Goal: Task Accomplishment & Management: Manage account settings

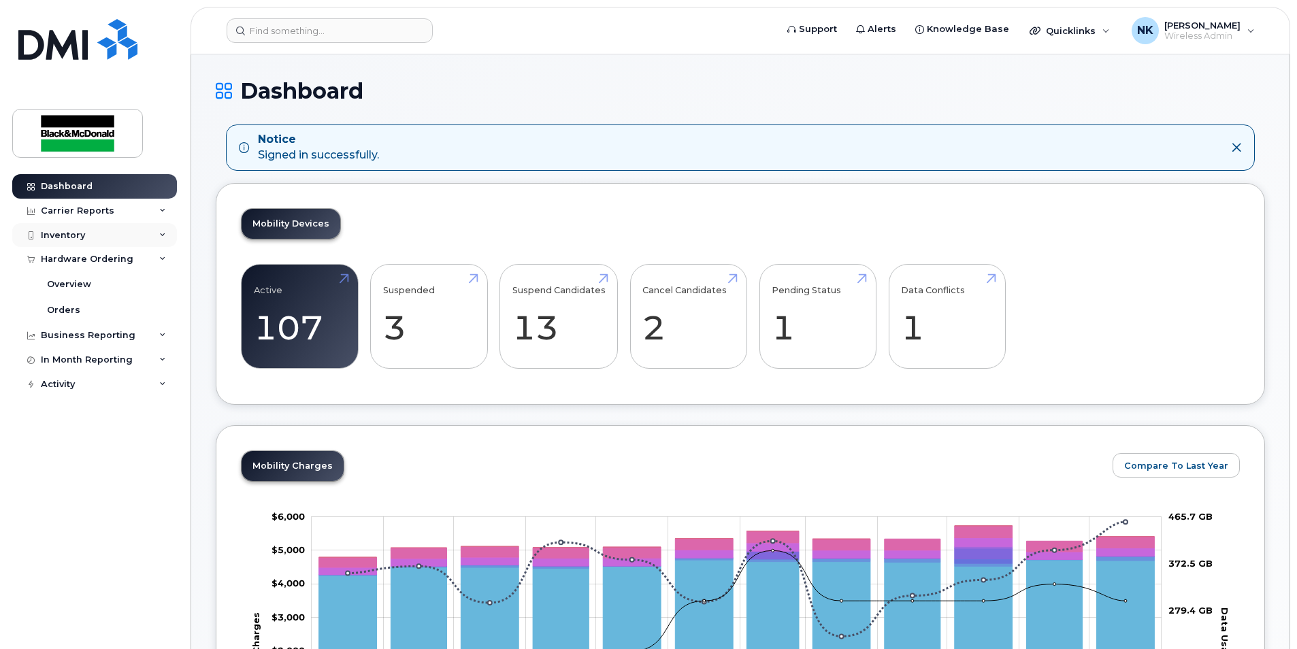
click at [86, 239] on div "Inventory" at bounding box center [94, 235] width 165 height 25
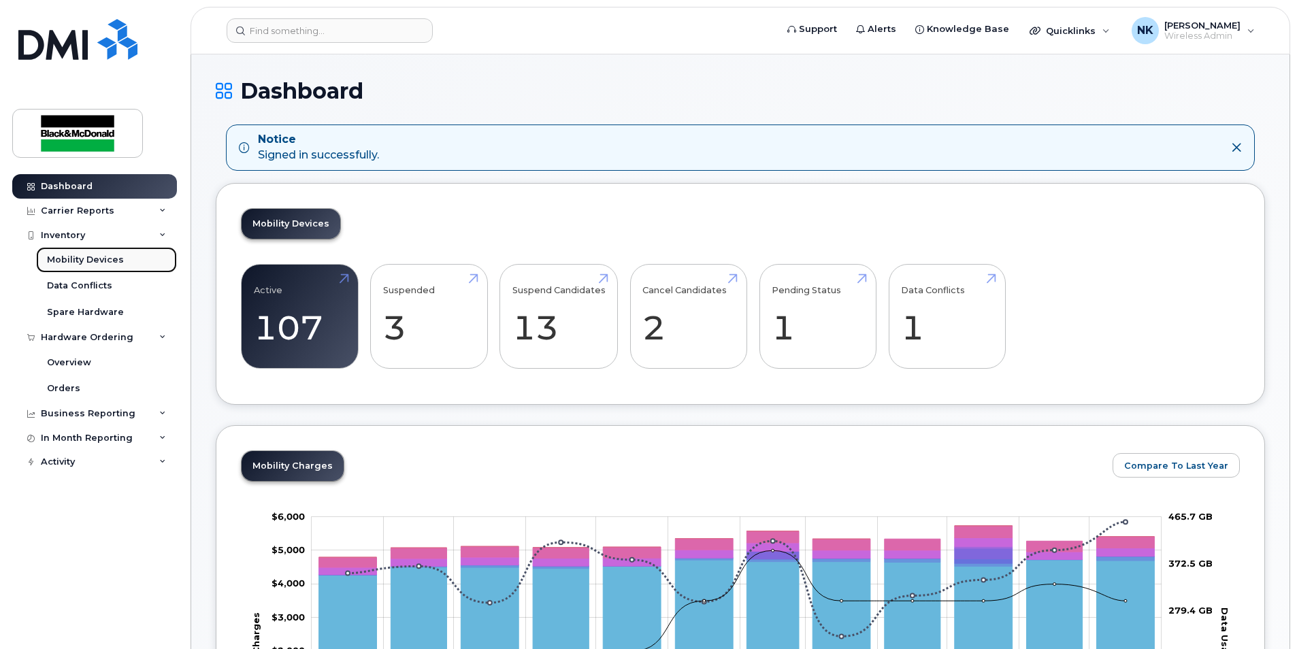
click at [77, 261] on div "Mobility Devices" at bounding box center [85, 260] width 77 height 12
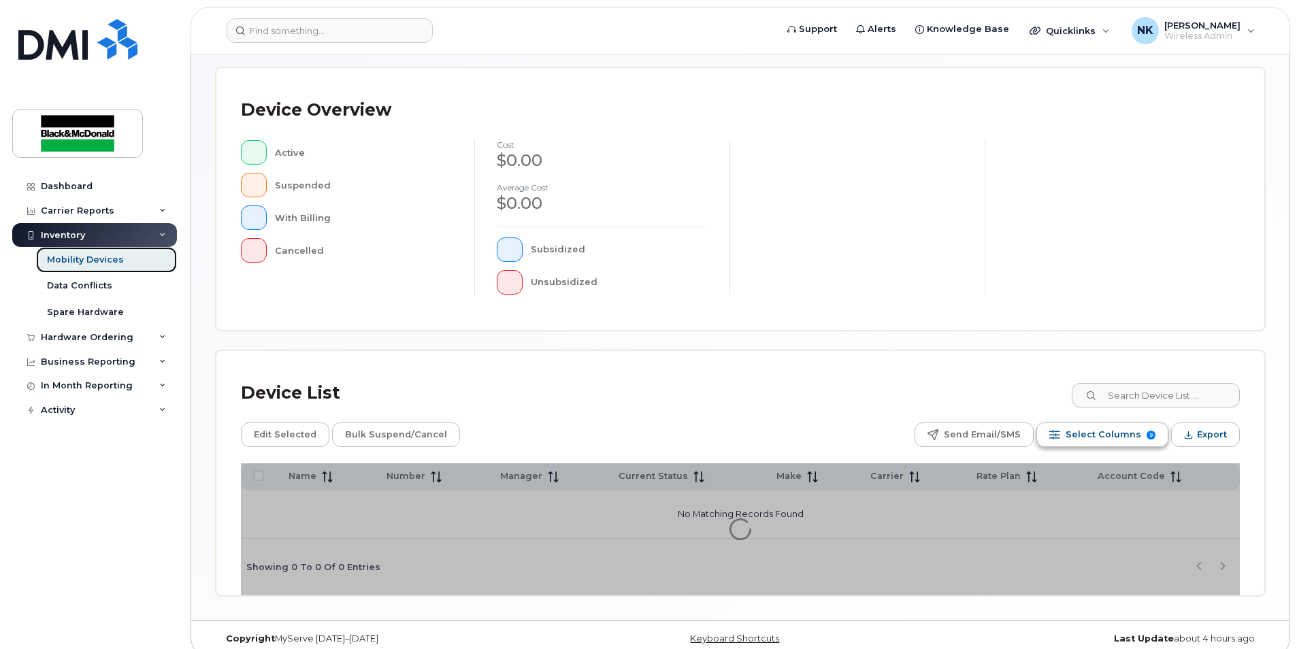
scroll to position [272, 0]
click at [1137, 395] on input at bounding box center [1155, 395] width 169 height 25
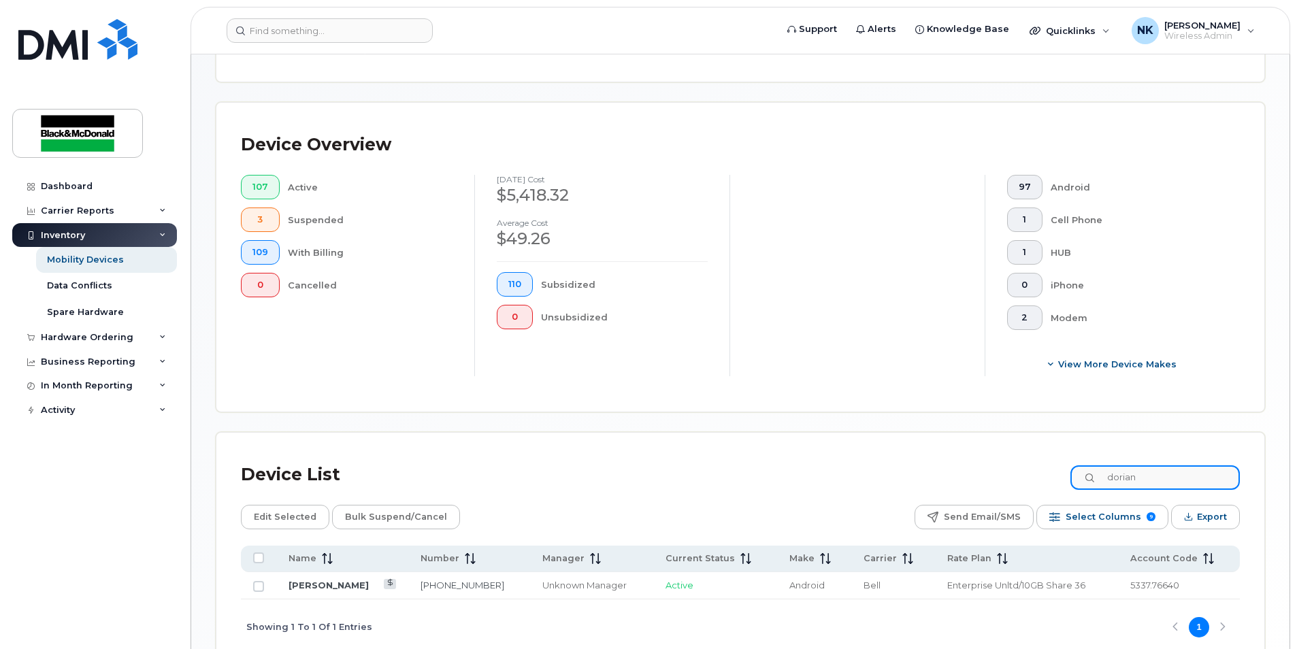
scroll to position [310, 0]
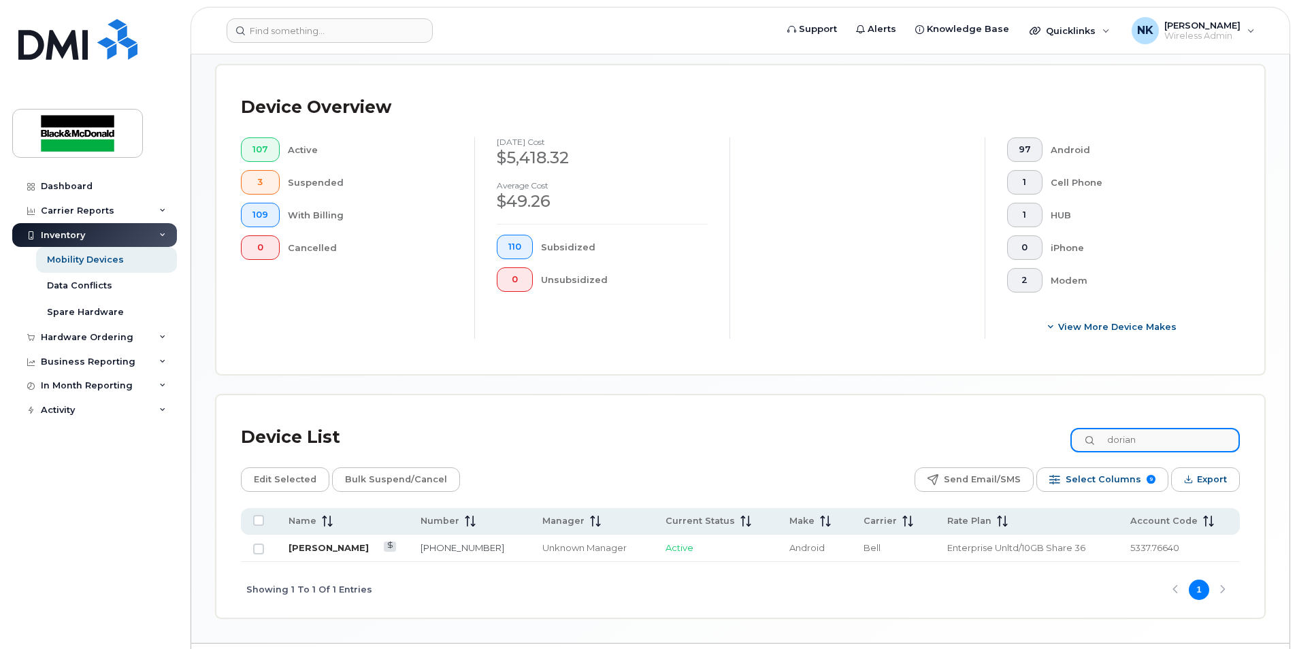
type input "dorian"
click at [331, 547] on link "[PERSON_NAME]" at bounding box center [329, 547] width 80 height 11
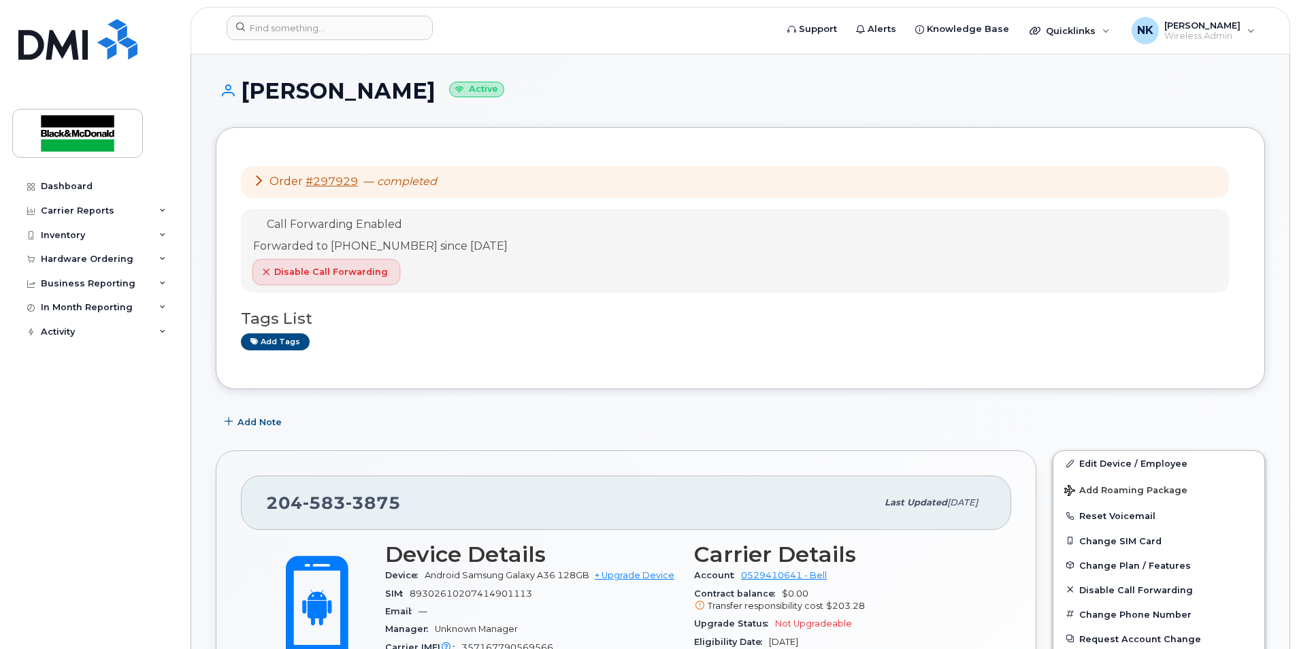
click at [338, 272] on span "Disable Call Forwarding" at bounding box center [331, 271] width 114 height 13
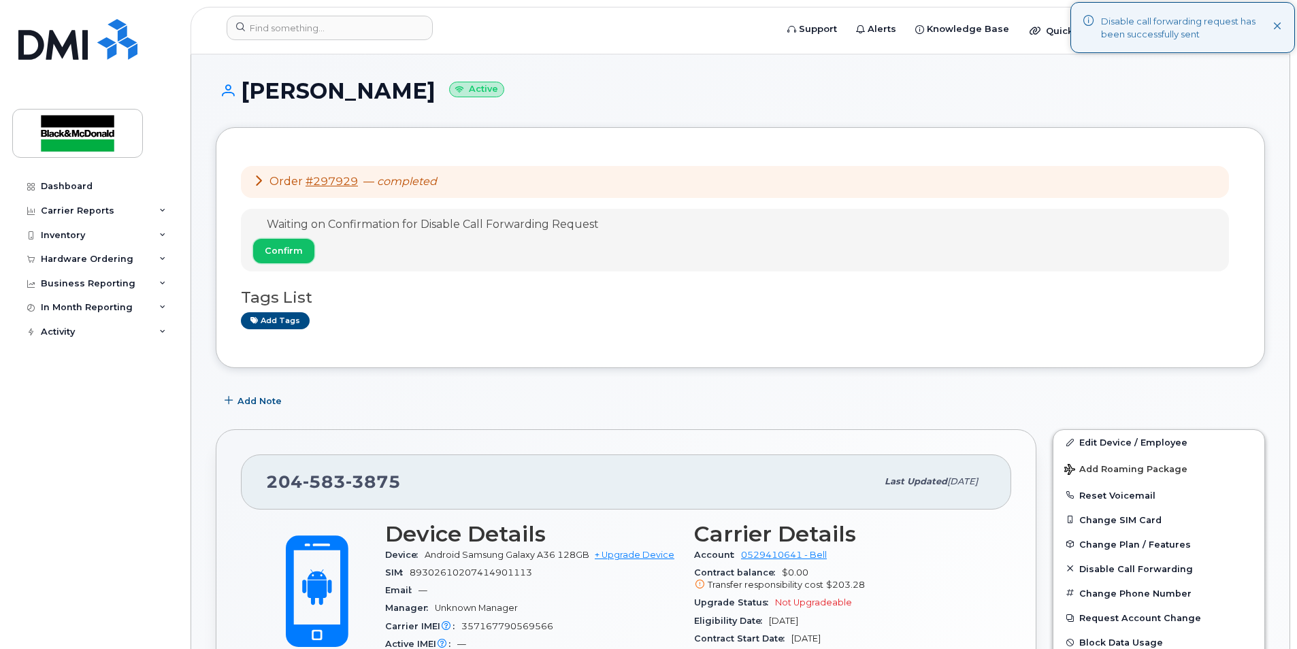
click at [282, 249] on span "Confirm" at bounding box center [284, 250] width 38 height 13
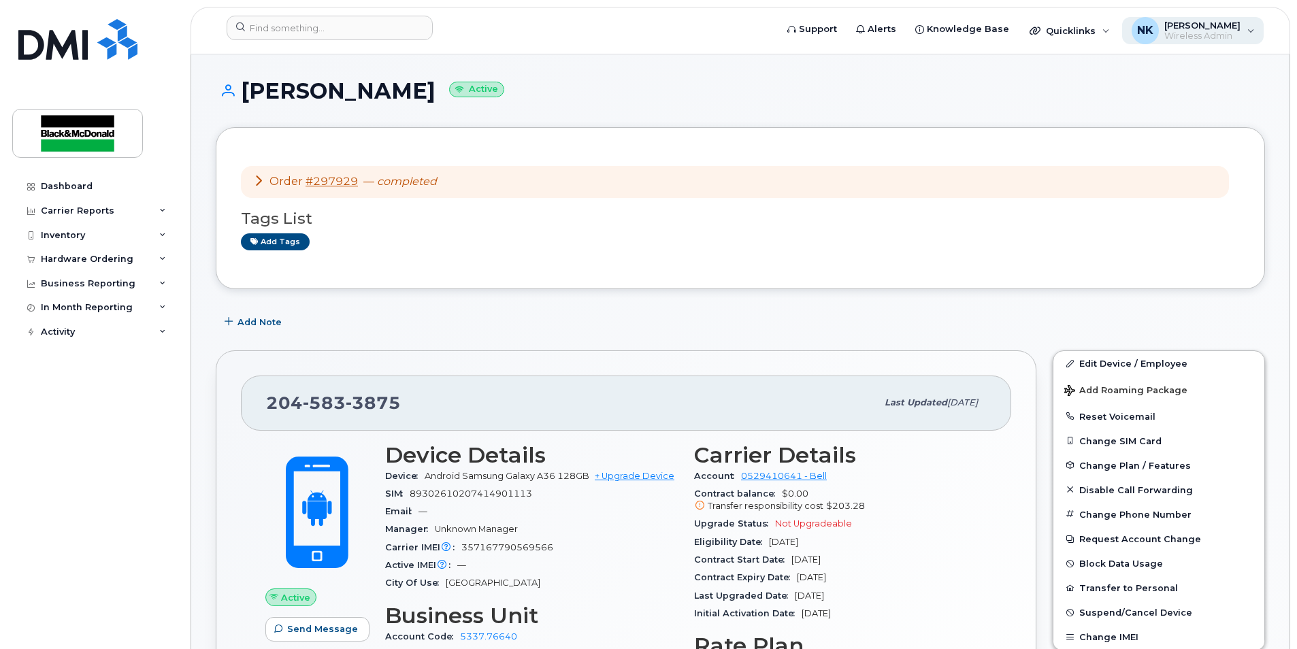
click at [1189, 38] on span "Wireless Admin" at bounding box center [1203, 36] width 76 height 11
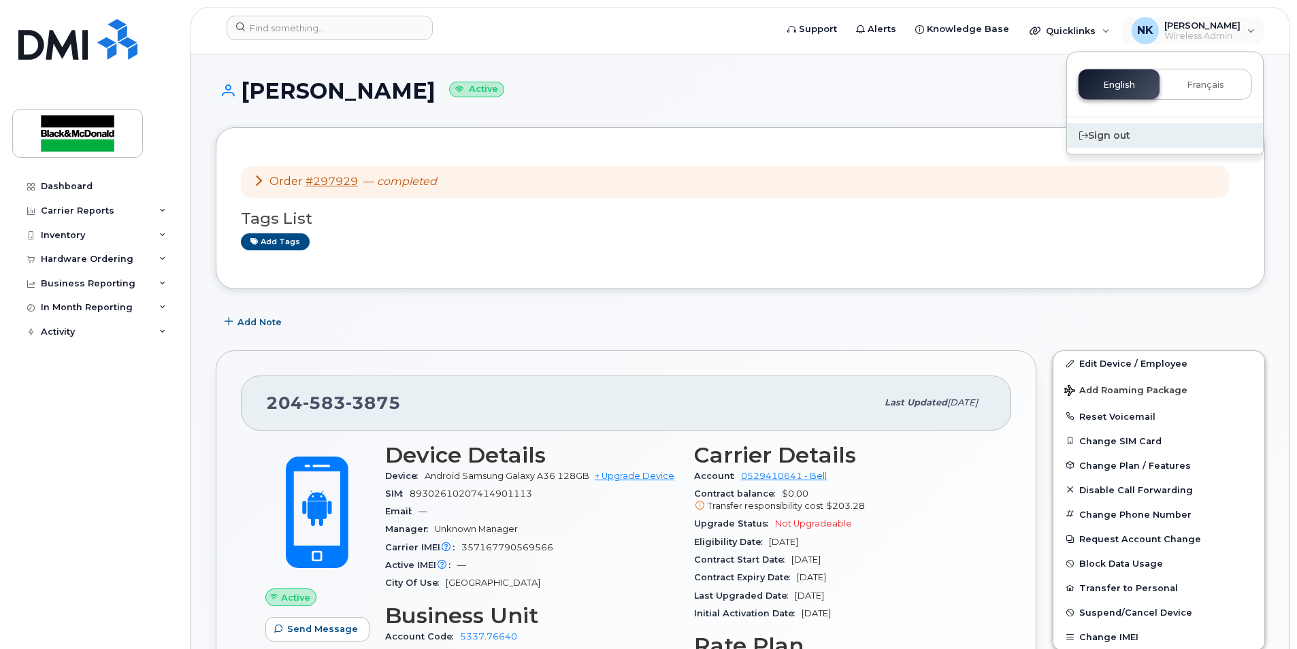
click at [1103, 134] on div "Sign out" at bounding box center [1165, 135] width 196 height 25
